Goal: Task Accomplishment & Management: Use online tool/utility

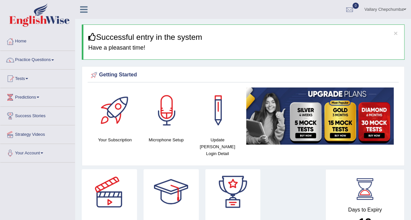
click at [28, 78] on span at bounding box center [26, 78] width 3 height 1
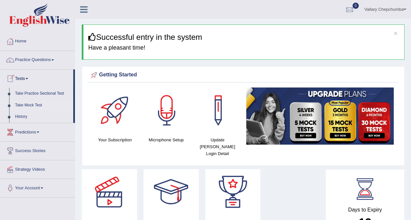
click at [22, 104] on link "Take Mock Test" at bounding box center [42, 106] width 61 height 12
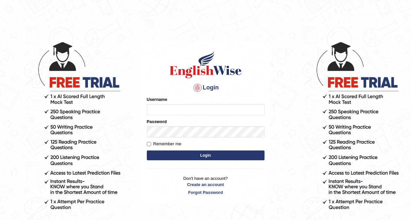
type input "Vallarie97"
click at [218, 111] on input "Vallarie97" at bounding box center [206, 109] width 118 height 11
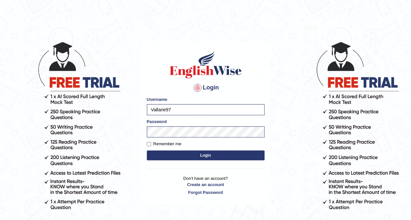
click at [235, 152] on button "Login" at bounding box center [206, 156] width 118 height 10
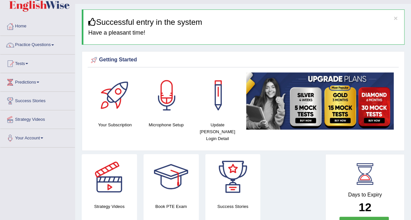
scroll to position [14, 0]
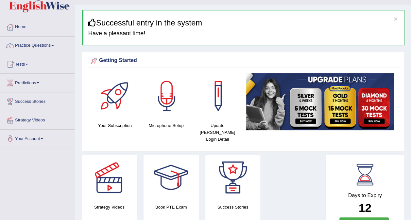
click at [28, 64] on span at bounding box center [26, 64] width 3 height 1
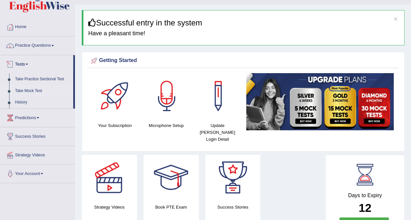
click at [19, 93] on link "Take Mock Test" at bounding box center [42, 91] width 61 height 12
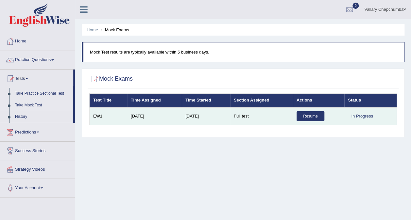
click at [315, 114] on link "Resume" at bounding box center [310, 116] width 28 height 10
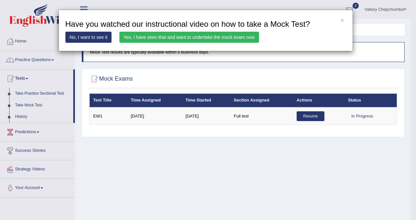
click at [228, 38] on link "Yes, I have seen that and want to undertake the mock exam now" at bounding box center [189, 37] width 140 height 11
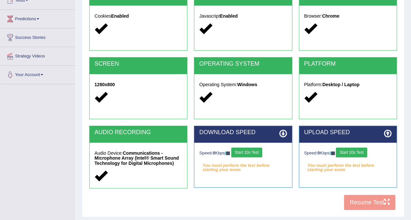
scroll to position [95, 0]
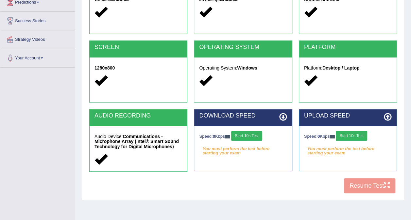
click at [255, 135] on button "Start 10s Test" at bounding box center [246, 136] width 31 height 10
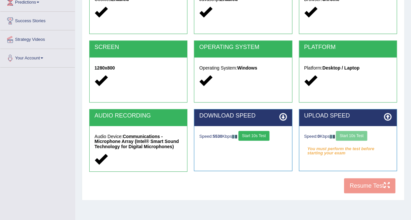
click at [352, 139] on div "Speed: 0 Kbps Start 10s Test" at bounding box center [348, 136] width 88 height 11
click at [264, 134] on button "Start 10s Test" at bounding box center [253, 136] width 31 height 10
click at [362, 136] on button "Start 10s Test" at bounding box center [351, 136] width 31 height 10
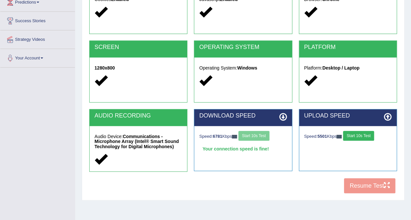
click at [260, 137] on div "Speed: 6781 Kbps Start 10s Test" at bounding box center [243, 136] width 88 height 11
click at [359, 135] on button "Start 10s Test" at bounding box center [358, 136] width 31 height 10
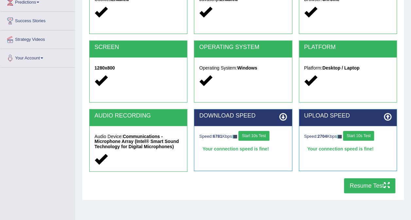
click at [369, 188] on button "Resume Test" at bounding box center [369, 185] width 51 height 15
